Goal: Task Accomplishment & Management: Manage account settings

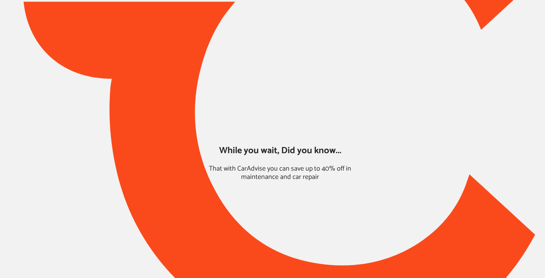
type input "*****"
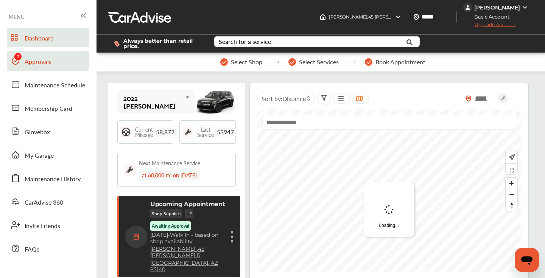
click at [56, 63] on link "Approvals" at bounding box center [48, 61] width 82 height 20
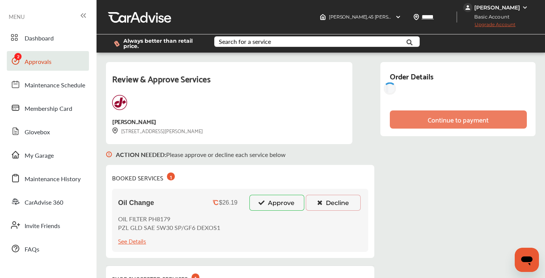
click at [260, 203] on icon at bounding box center [261, 202] width 7 height 5
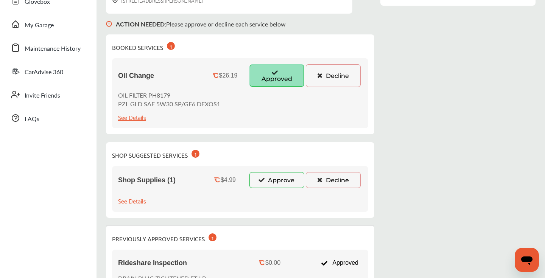
scroll to position [133, 0]
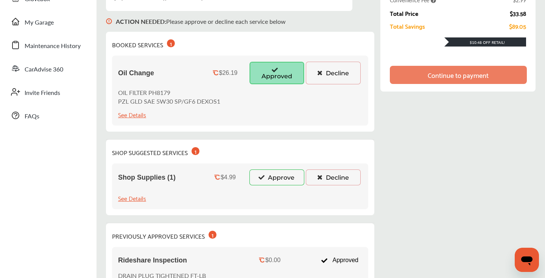
click at [274, 179] on button "Approve" at bounding box center [276, 178] width 55 height 16
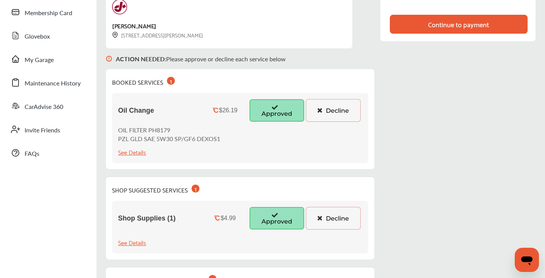
scroll to position [0, 0]
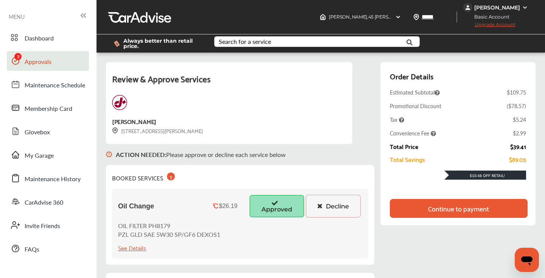
click at [434, 209] on div "Continue to payment" at bounding box center [458, 209] width 61 height 8
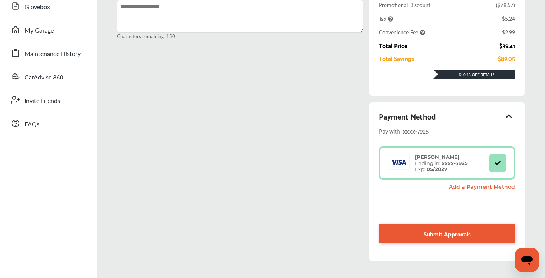
scroll to position [168, 0]
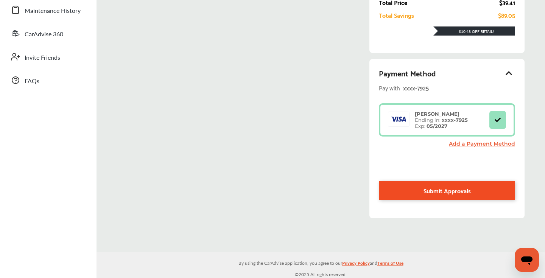
click at [415, 190] on link "Submit Approvals" at bounding box center [447, 190] width 136 height 19
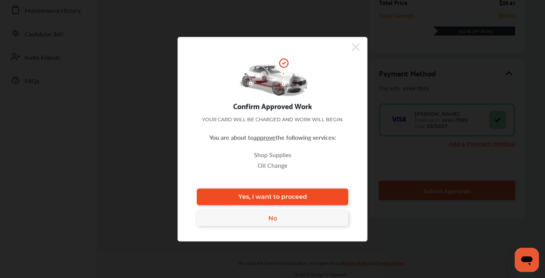
click at [291, 194] on span "Yes, I want to proceed" at bounding box center [272, 196] width 68 height 7
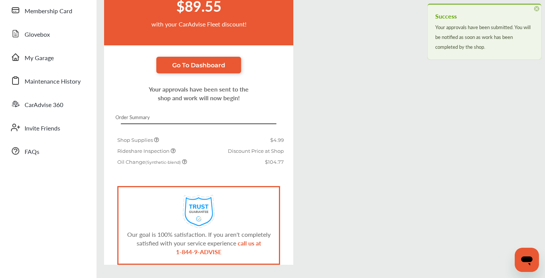
scroll to position [124, 0]
